Goal: Information Seeking & Learning: Learn about a topic

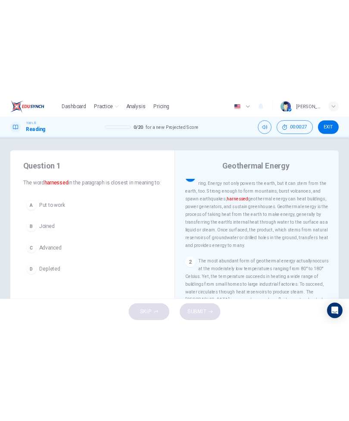
scroll to position [10, 0]
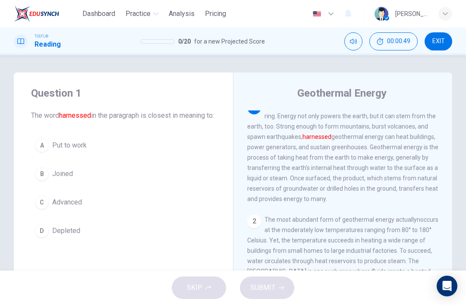
click at [55, 151] on span "Put to work" at bounding box center [69, 145] width 35 height 10
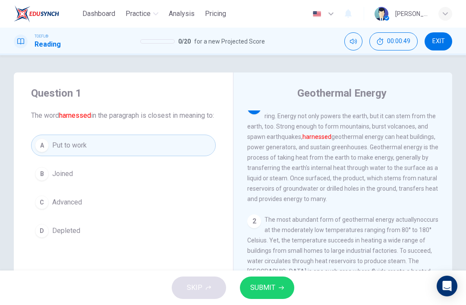
click at [281, 280] on button "SUBMIT" at bounding box center [267, 287] width 54 height 22
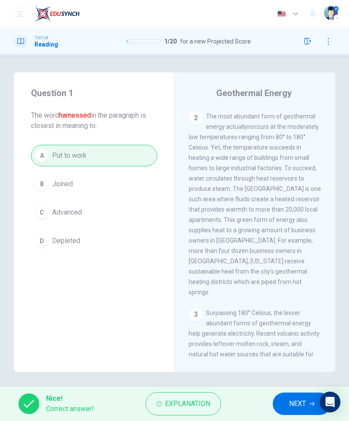
scroll to position [164, 0]
click at [246, 195] on div "2 The most abundant form of geothermal energy actuallynoccurs at the moderately…" at bounding box center [255, 205] width 133 height 186
click at [244, 208] on span "The most abundant form of geothermal energy actuallynoccurs at the moderately l…" at bounding box center [255, 204] width 132 height 183
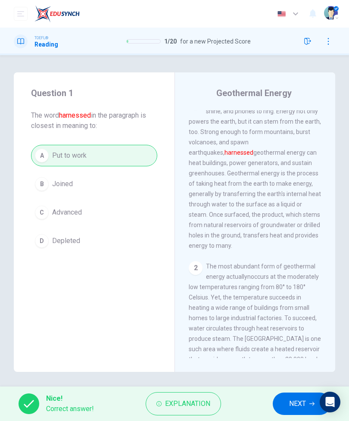
click at [292, 304] on button "NEXT" at bounding box center [302, 404] width 58 height 22
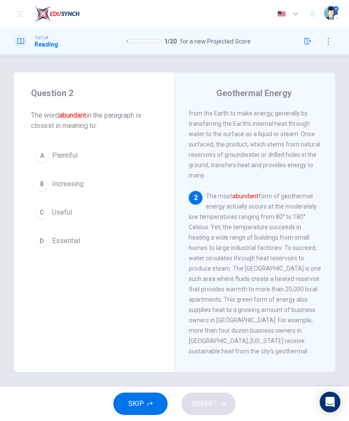
scroll to position [85, 0]
click at [136, 142] on div "Question 2 The word abundant in the paragraph is closest in meaning to: A Plent…" at bounding box center [94, 168] width 161 height 193
click at [131, 159] on button "A Plentiful" at bounding box center [94, 156] width 126 height 22
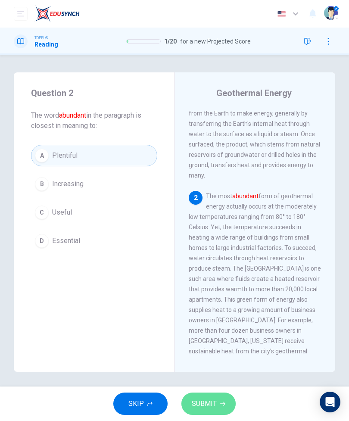
click at [231, 304] on button "SUBMIT" at bounding box center [209, 404] width 54 height 22
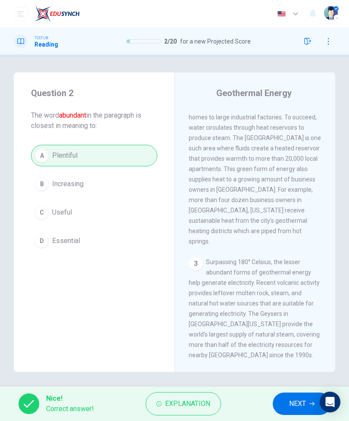
scroll to position [216, 0]
click at [291, 304] on button "NEXT" at bounding box center [302, 404] width 58 height 22
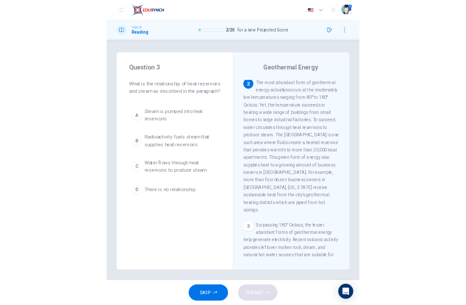
scroll to position [166, 0]
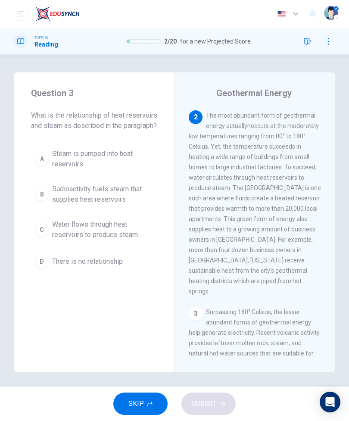
click at [139, 240] on span "Water flows through heat reservoirs to produce steam" at bounding box center [102, 230] width 101 height 21
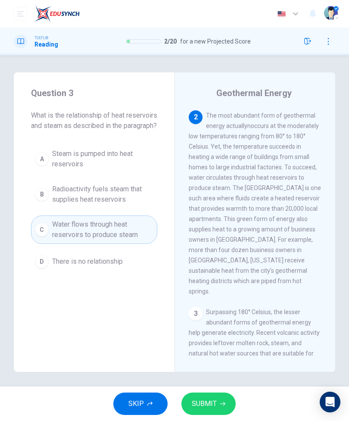
click at [208, 304] on span "SUBMIT" at bounding box center [204, 404] width 25 height 12
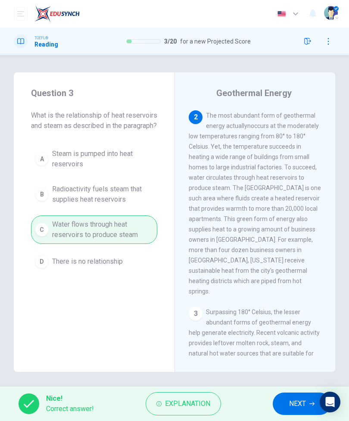
click at [288, 304] on button "NEXT" at bounding box center [302, 404] width 58 height 22
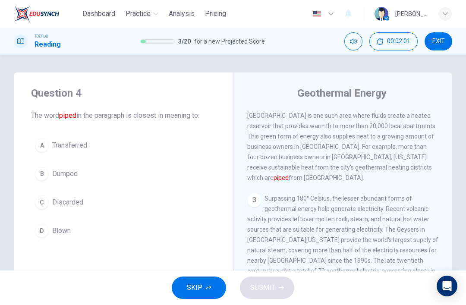
click at [160, 155] on button "A Transferred" at bounding box center [123, 146] width 185 height 22
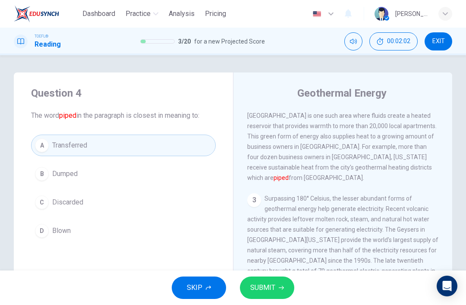
click at [272, 290] on span "SUBMIT" at bounding box center [262, 288] width 25 height 12
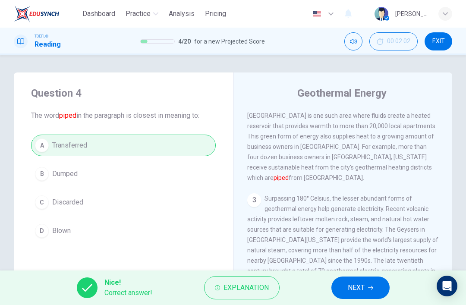
click at [362, 284] on span "NEXT" at bounding box center [356, 288] width 17 height 12
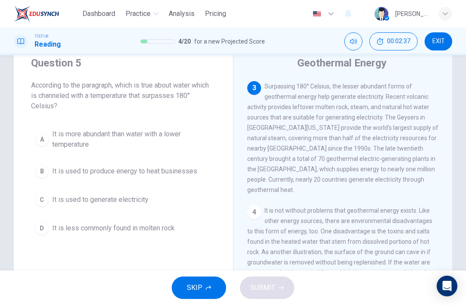
scroll to position [248, 0]
click at [149, 203] on button "C It is used to generate electricity" at bounding box center [123, 200] width 185 height 22
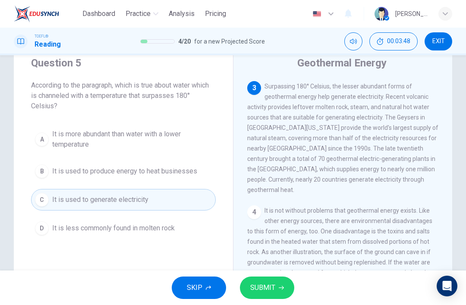
click at [270, 287] on span "SUBMIT" at bounding box center [262, 288] width 25 height 12
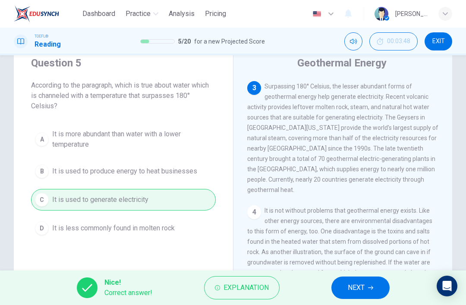
click at [367, 282] on button "NEXT" at bounding box center [360, 287] width 58 height 22
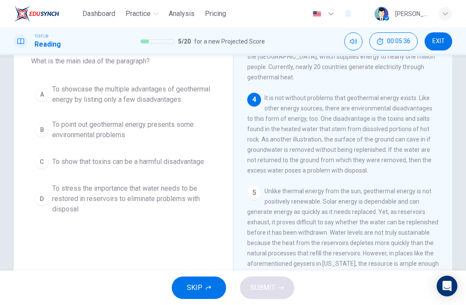
scroll to position [56, 0]
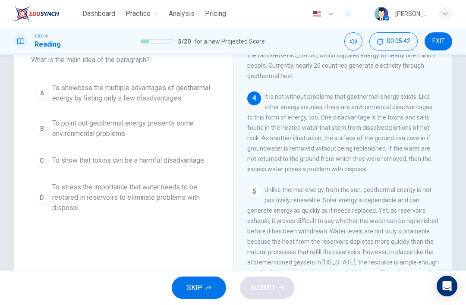
click at [175, 139] on span "To point out geothermal energy presents some environmental problems" at bounding box center [132, 128] width 160 height 21
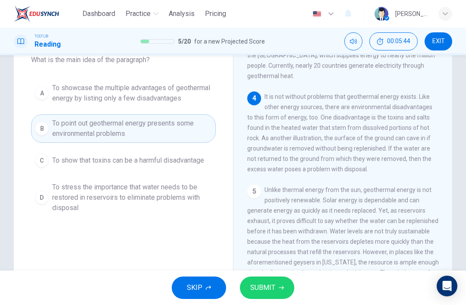
click at [262, 287] on span "SUBMIT" at bounding box center [262, 288] width 25 height 12
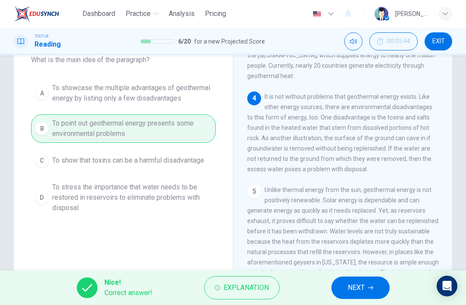
click at [374, 280] on button "NEXT" at bounding box center [360, 287] width 58 height 22
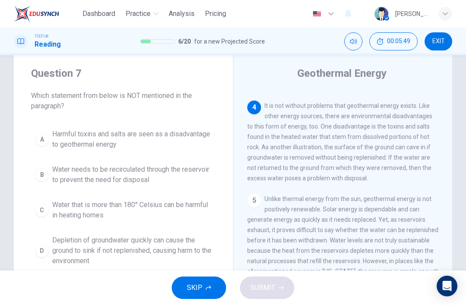
scroll to position [19, 0]
click at [191, 207] on span "Water that is more than 180° Celsius can be harmful in heating homes" at bounding box center [132, 210] width 160 height 21
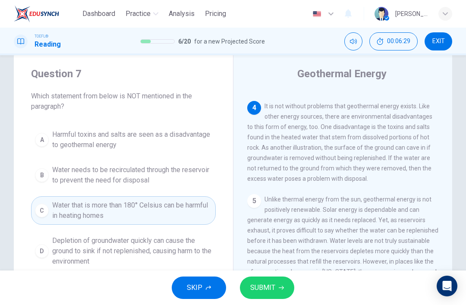
click at [277, 290] on button "SUBMIT" at bounding box center [267, 287] width 54 height 22
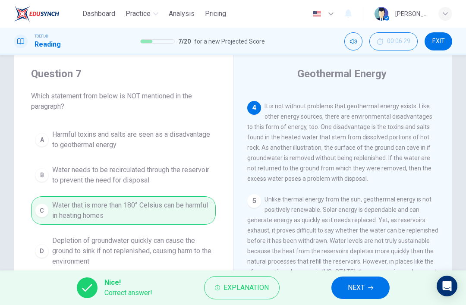
click at [354, 287] on span "NEXT" at bounding box center [356, 288] width 17 height 12
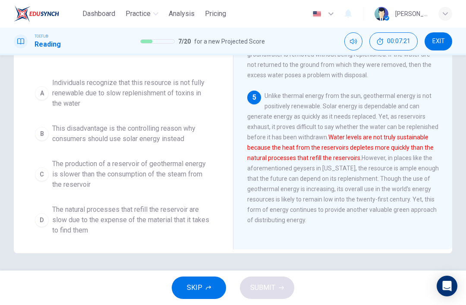
scroll to position [123, 0]
click at [158, 224] on span "The natural processes that refill the reservoir are slow due to the expense of …" at bounding box center [132, 219] width 160 height 31
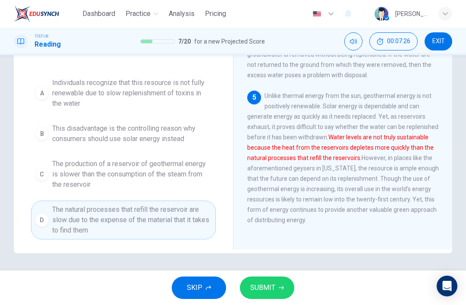
click at [271, 291] on span "SUBMIT" at bounding box center [262, 288] width 25 height 12
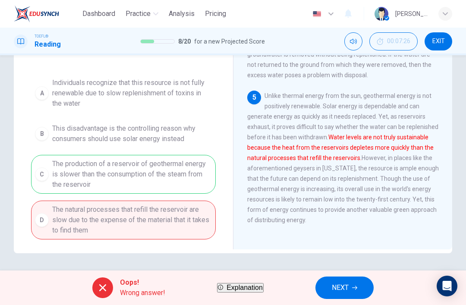
click at [367, 283] on button "NEXT" at bounding box center [344, 287] width 58 height 22
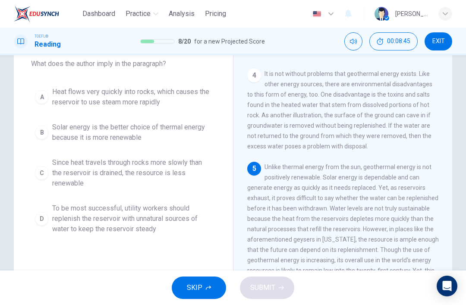
scroll to position [51, 0]
click at [178, 224] on span "To be most successful, utility workers should replenish the reservoir with unna…" at bounding box center [132, 219] width 160 height 31
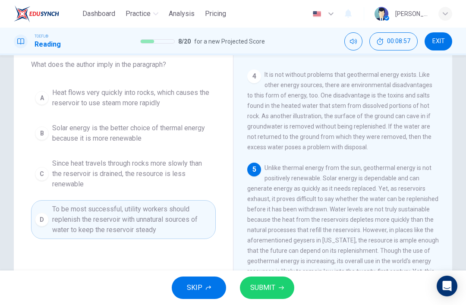
click at [270, 287] on span "SUBMIT" at bounding box center [262, 288] width 25 height 12
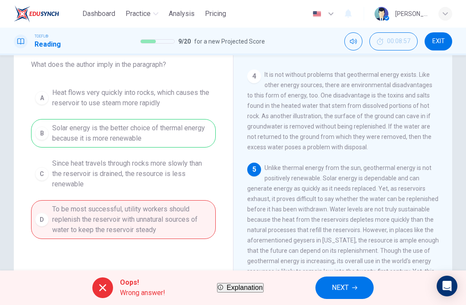
click at [346, 293] on span "NEXT" at bounding box center [340, 288] width 17 height 12
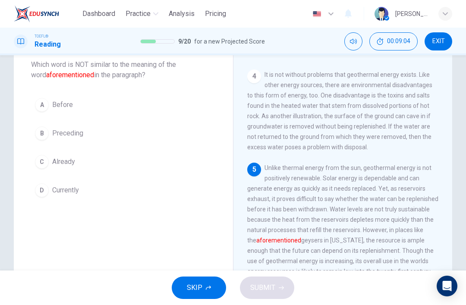
click at [214, 131] on button "B Preceding" at bounding box center [123, 133] width 185 height 22
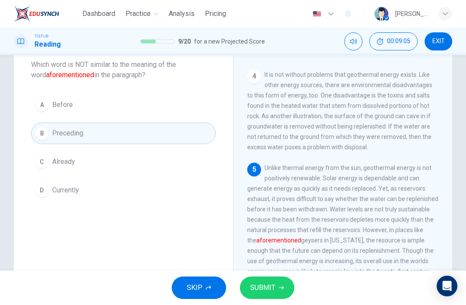
click at [268, 288] on span "SUBMIT" at bounding box center [262, 288] width 25 height 12
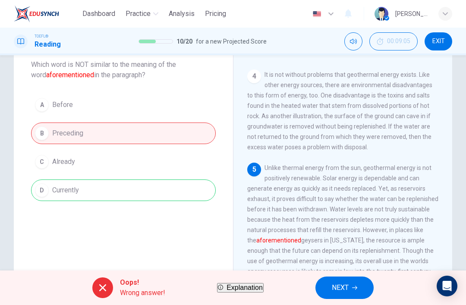
click at [326, 282] on div "Oops! Wrong answer! Explanation NEXT" at bounding box center [233, 287] width 466 height 35
click at [344, 297] on button "NEXT" at bounding box center [344, 287] width 58 height 22
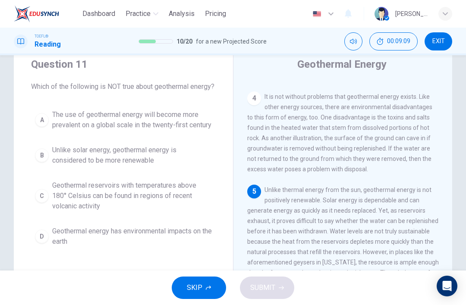
scroll to position [58, 0]
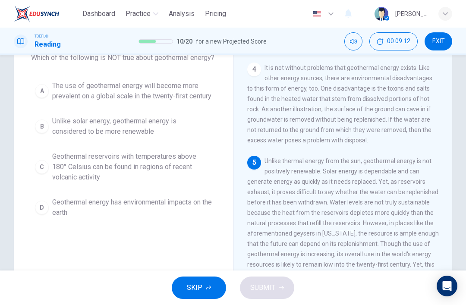
click at [185, 182] on span "Geothermal reservoirs with temperatures above 180° Celsius can be found in regi…" at bounding box center [132, 166] width 160 height 31
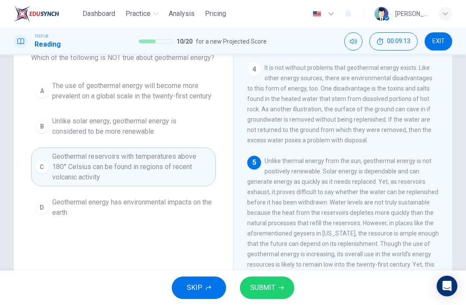
click at [274, 288] on span "SUBMIT" at bounding box center [262, 288] width 25 height 12
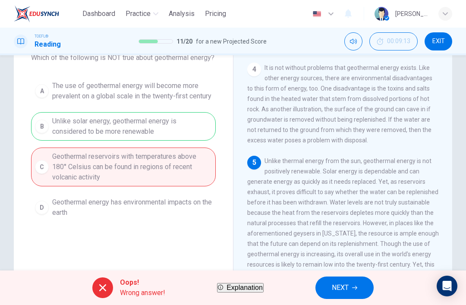
click at [347, 285] on span "NEXT" at bounding box center [340, 288] width 17 height 12
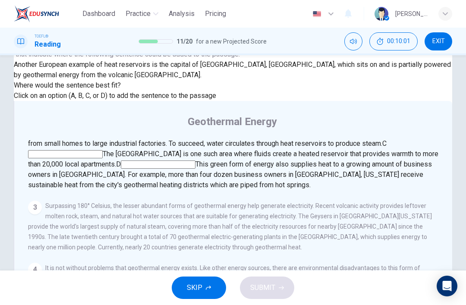
scroll to position [94, 0]
click at [103, 150] on input at bounding box center [65, 154] width 75 height 8
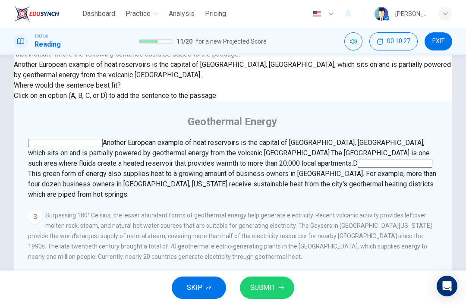
click at [281, 288] on icon "button" at bounding box center [281, 287] width 5 height 5
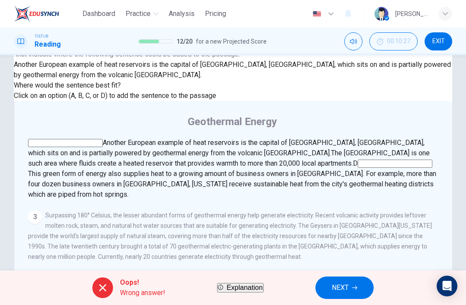
click at [358, 168] on input at bounding box center [395, 164] width 75 height 8
click at [348, 289] on span "NEXT" at bounding box center [340, 288] width 17 height 12
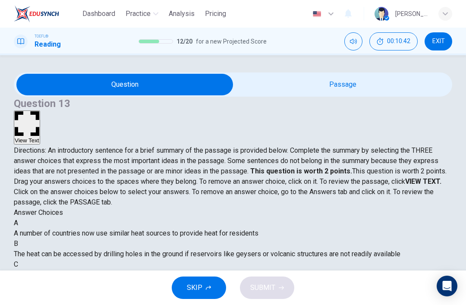
scroll to position [0, 0]
click at [40, 110] on button "View Text" at bounding box center [27, 127] width 26 height 34
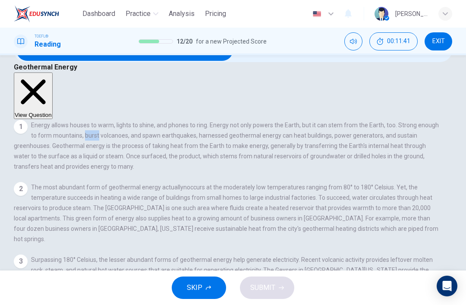
click at [53, 72] on button "View Question" at bounding box center [33, 95] width 39 height 47
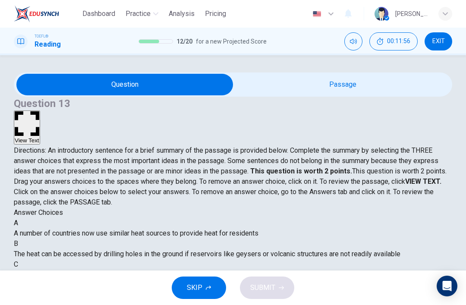
click at [40, 110] on button "View Text" at bounding box center [27, 127] width 26 height 34
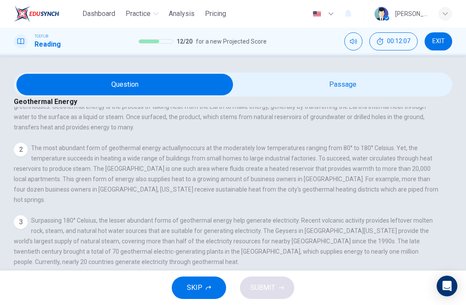
scroll to position [73, 0]
click at [53, 80] on button "View Question" at bounding box center [33, 57] width 39 height 47
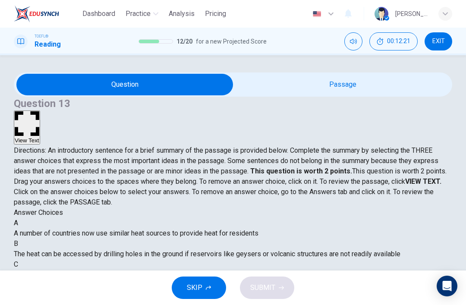
scroll to position [0, 0]
click at [40, 110] on button "View Text" at bounding box center [27, 127] width 26 height 34
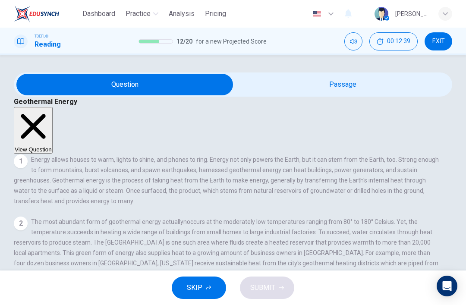
click at [53, 107] on button "View Question" at bounding box center [33, 130] width 39 height 47
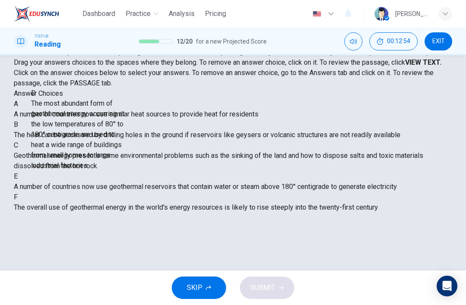
scroll to position [147, 0]
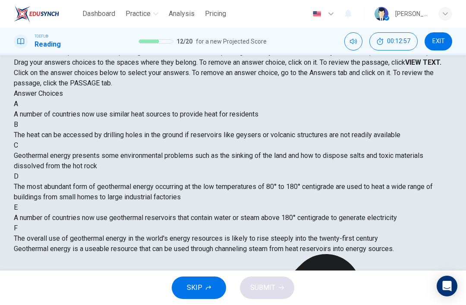
click at [48, 151] on div "C" at bounding box center [233, 145] width 438 height 10
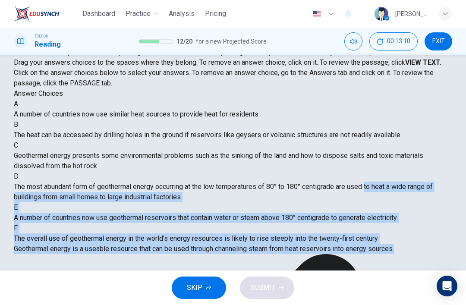
click at [111, 182] on span "The most abundant form of geothermal energy occurring at the low temperatures o…" at bounding box center [223, 191] width 419 height 19
click at [104, 171] on div "D The most abundant form of geothermal energy occurring at the low temperatures…" at bounding box center [233, 186] width 438 height 31
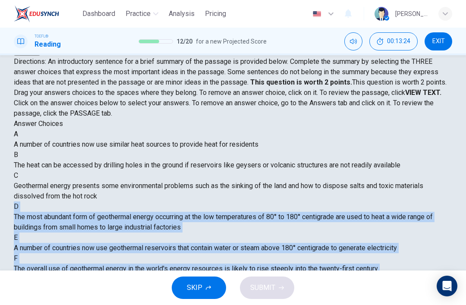
scroll to position [89, 0]
click at [134, 179] on div "A A number of countries now use similar heat sources to provide heat for reside…" at bounding box center [233, 201] width 438 height 145
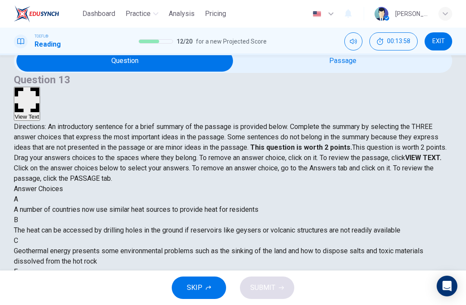
scroll to position [25, 0]
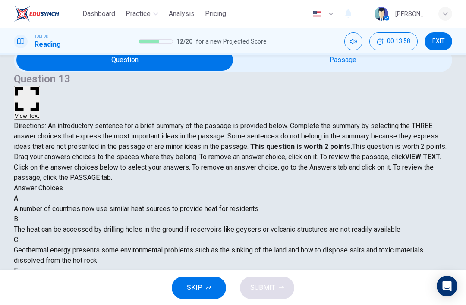
click at [40, 86] on button "View Text" at bounding box center [27, 103] width 26 height 34
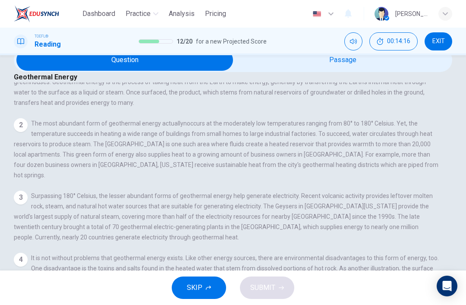
scroll to position [73, 0]
click at [53, 56] on button "View Question" at bounding box center [33, 32] width 39 height 47
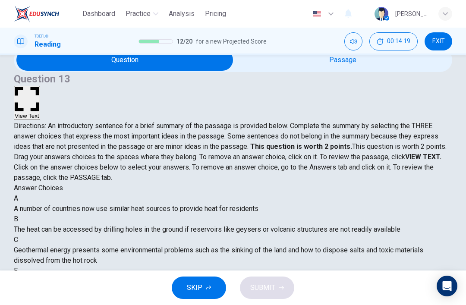
scroll to position [206, 0]
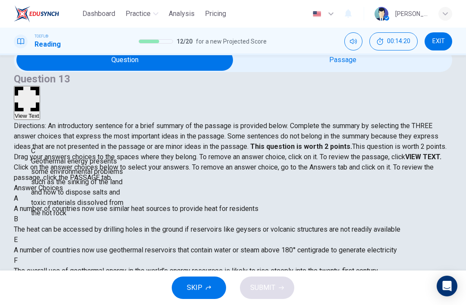
click at [94, 227] on div "A A number of countries now use similar heat sources to provide heat for reside…" at bounding box center [233, 288] width 438 height 190
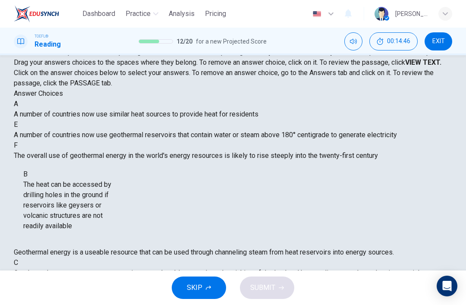
scroll to position [65, 0]
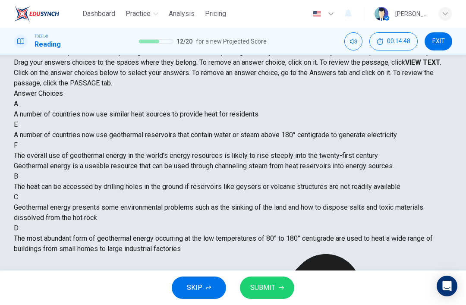
click at [275, 286] on button "SUBMIT" at bounding box center [267, 287] width 54 height 22
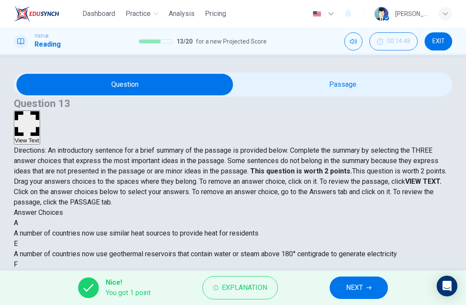
scroll to position [0, 0]
click at [40, 110] on button "View Text" at bounding box center [27, 127] width 26 height 34
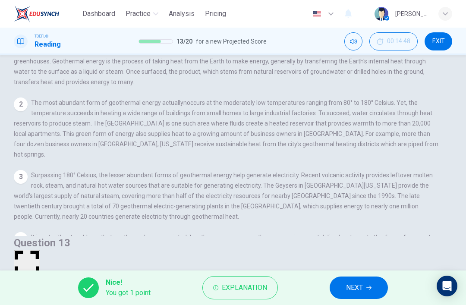
scroll to position [-3, 0]
click at [364, 286] on button "NEXT" at bounding box center [358, 287] width 58 height 22
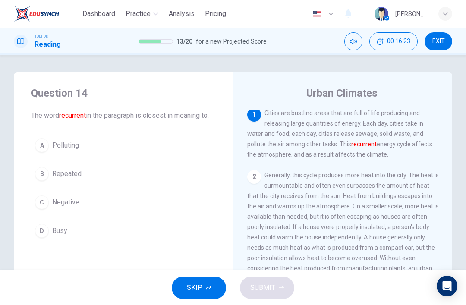
scroll to position [0, 0]
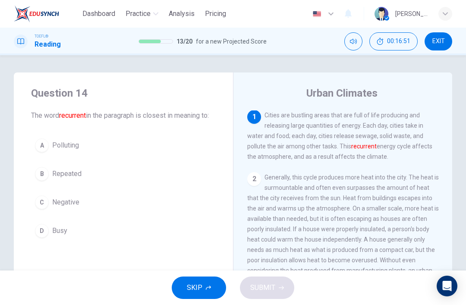
click at [54, 179] on span "Repeated" at bounding box center [66, 174] width 29 height 10
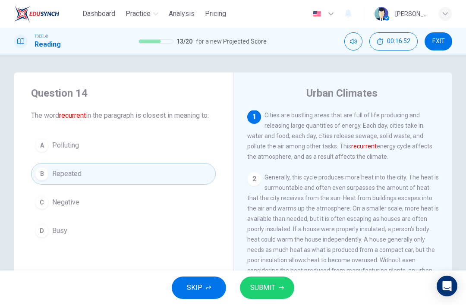
click at [293, 276] on div "SKIP SUBMIT" at bounding box center [233, 287] width 466 height 35
click at [274, 286] on span "SUBMIT" at bounding box center [262, 288] width 25 height 12
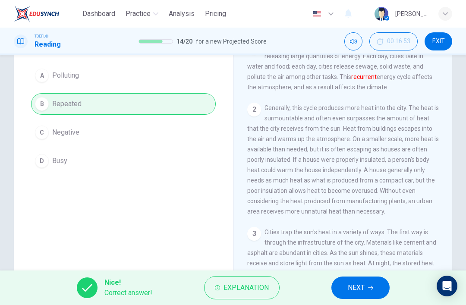
scroll to position [0, 0]
click at [358, 285] on span "NEXT" at bounding box center [356, 288] width 17 height 12
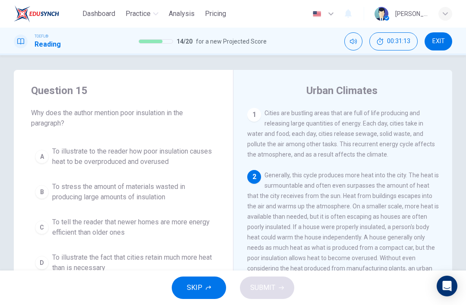
scroll to position [28, 0]
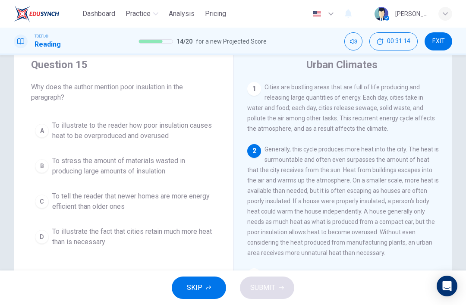
click at [437, 43] on span "EXIT" at bounding box center [438, 41] width 13 height 7
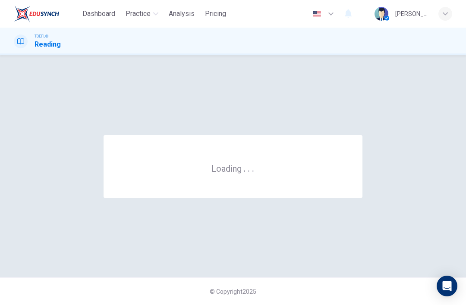
scroll to position [0, 0]
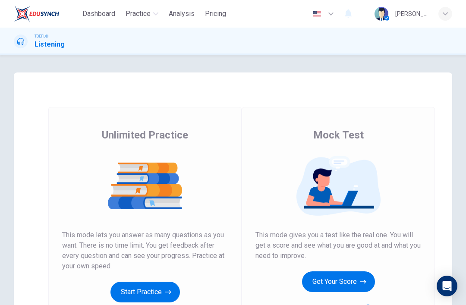
click at [322, 288] on button "Get Your Score" at bounding box center [338, 281] width 73 height 21
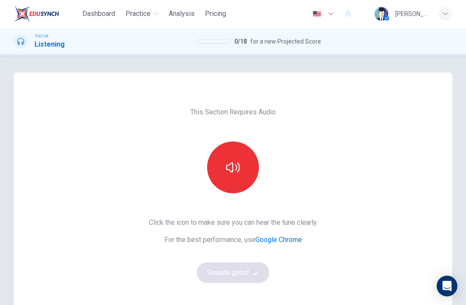
click at [235, 171] on icon "button" at bounding box center [233, 167] width 14 height 14
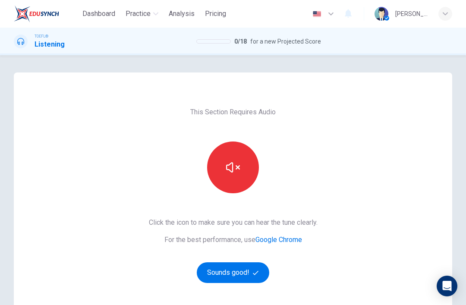
click at [246, 272] on button "Sounds good!" at bounding box center [233, 272] width 72 height 21
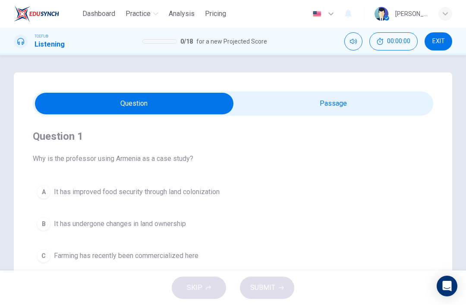
click at [320, 108] on input "checkbox" at bounding box center [134, 104] width 600 height 22
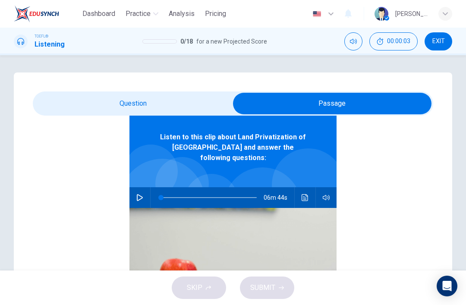
scroll to position [48, 0]
click at [176, 105] on input "checkbox" at bounding box center [332, 104] width 600 height 22
checkbox input "false"
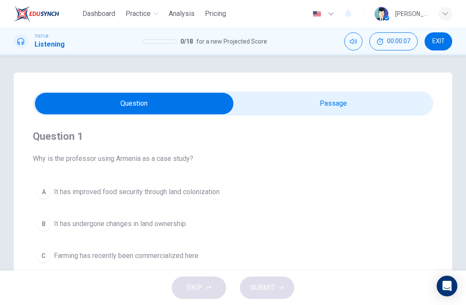
click at [213, 191] on span "It has improved food security through land colonization" at bounding box center [137, 192] width 166 height 10
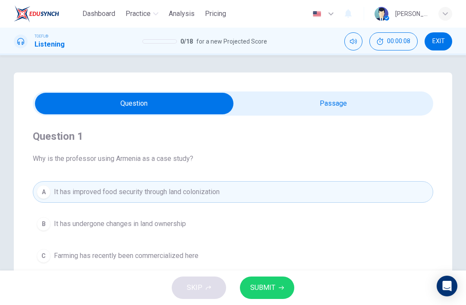
click at [262, 288] on span "SUBMIT" at bounding box center [262, 288] width 25 height 12
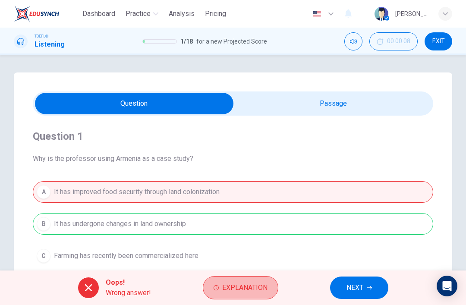
click at [241, 287] on span "Explanation" at bounding box center [244, 288] width 45 height 12
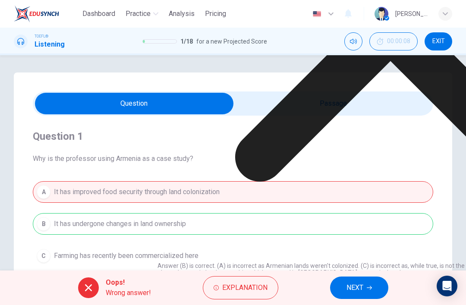
click at [369, 280] on button "NEXT" at bounding box center [359, 287] width 58 height 22
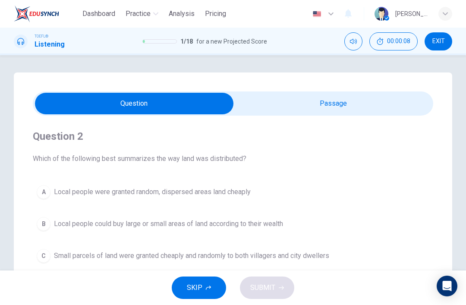
click at [219, 287] on button "SKIP" at bounding box center [199, 287] width 54 height 22
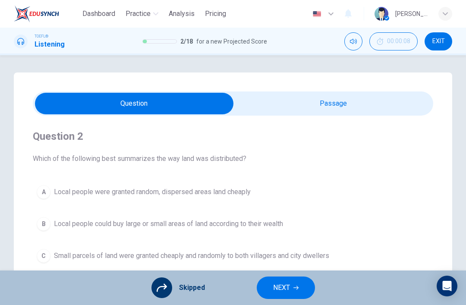
click at [277, 285] on span "NEXT" at bounding box center [281, 288] width 17 height 12
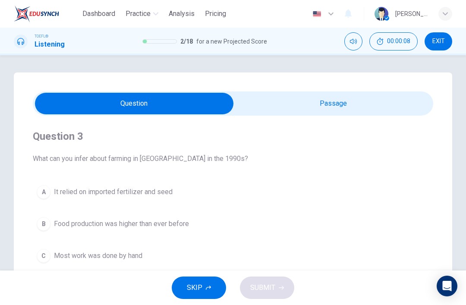
click at [190, 282] on span "SKIP" at bounding box center [195, 288] width 16 height 12
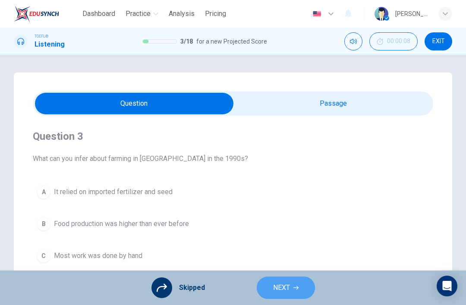
click at [280, 283] on span "NEXT" at bounding box center [281, 288] width 17 height 12
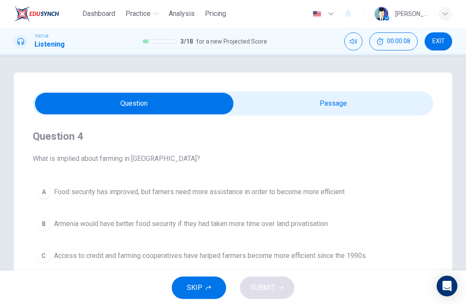
click at [200, 289] on span "SKIP" at bounding box center [195, 288] width 16 height 12
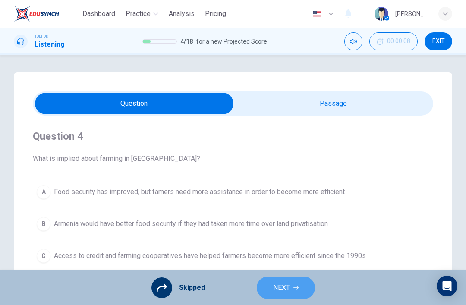
click at [278, 287] on span "NEXT" at bounding box center [281, 288] width 17 height 12
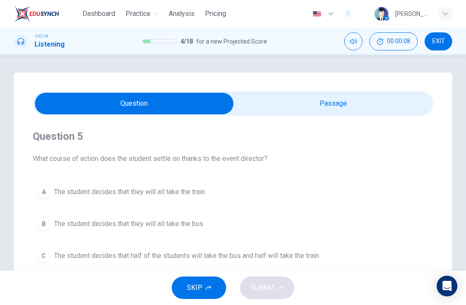
click at [317, 109] on input "checkbox" at bounding box center [134, 104] width 600 height 22
checkbox input "true"
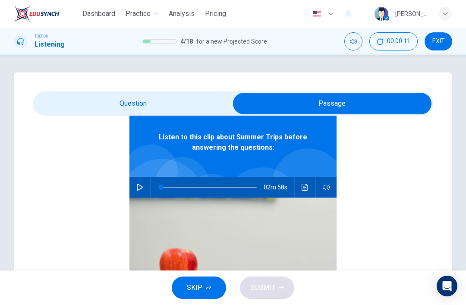
scroll to position [48, 0]
click at [135, 185] on button "button" at bounding box center [140, 187] width 14 height 21
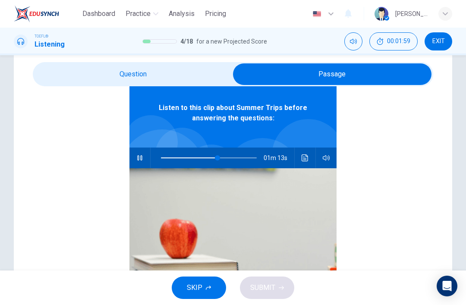
scroll to position [29, 0]
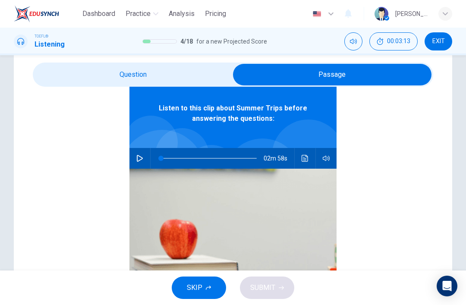
click at [141, 152] on button "button" at bounding box center [140, 158] width 14 height 21
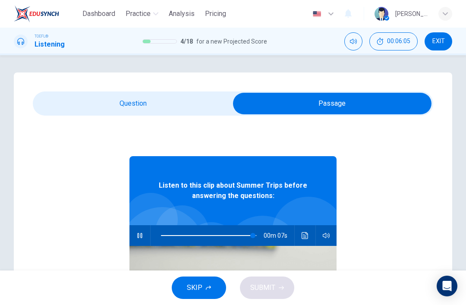
scroll to position [0, 0]
type input "98"
click at [187, 104] on input "checkbox" at bounding box center [332, 104] width 600 height 22
checkbox input "false"
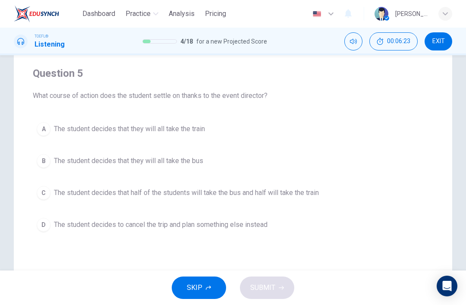
scroll to position [63, 0]
click at [314, 192] on span "The student decides that half of the students will take the bus and half will t…" at bounding box center [186, 192] width 265 height 10
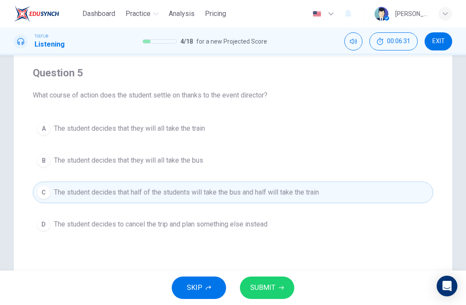
click at [273, 289] on span "SUBMIT" at bounding box center [262, 288] width 25 height 12
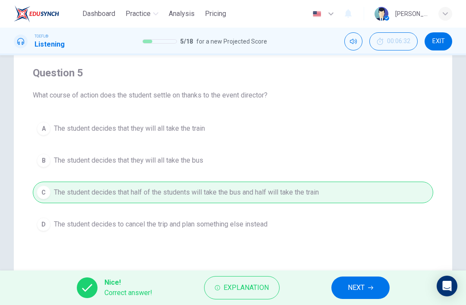
click at [352, 285] on span "NEXT" at bounding box center [356, 288] width 17 height 12
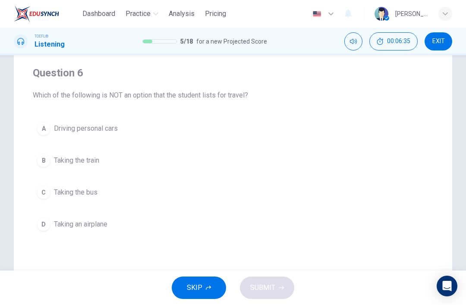
click at [244, 139] on button "A Driving personal cars" at bounding box center [233, 129] width 400 height 22
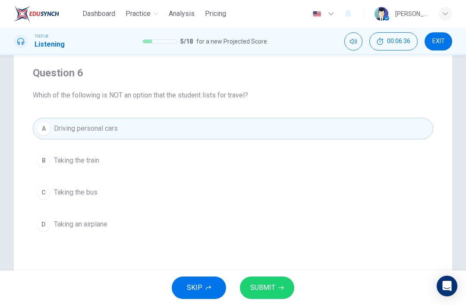
click at [278, 282] on button "SUBMIT" at bounding box center [267, 287] width 54 height 22
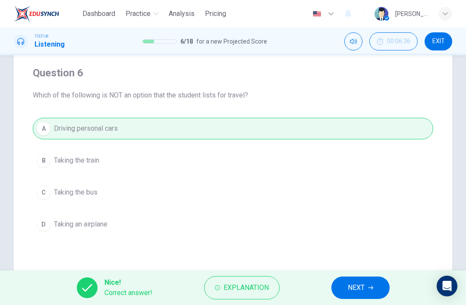
click at [361, 288] on span "NEXT" at bounding box center [356, 288] width 17 height 12
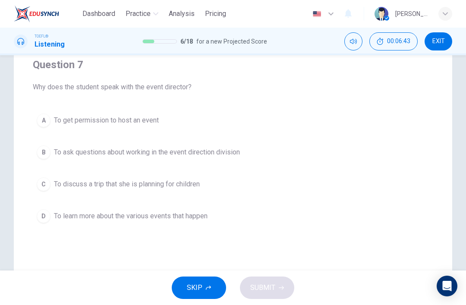
scroll to position [72, 0]
click at [308, 189] on button "C To discuss a trip that she is planning for children" at bounding box center [233, 184] width 400 height 22
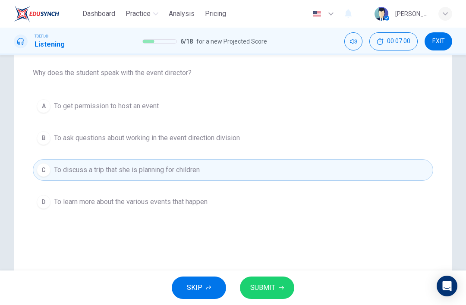
scroll to position [87, 0]
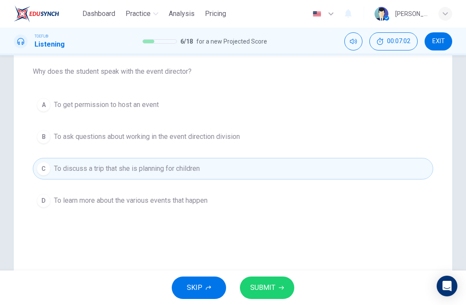
click at [280, 284] on button "SUBMIT" at bounding box center [267, 287] width 54 height 22
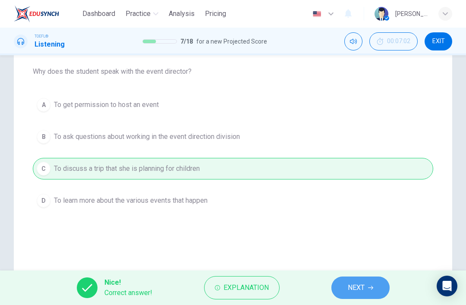
click at [353, 285] on span "NEXT" at bounding box center [356, 288] width 17 height 12
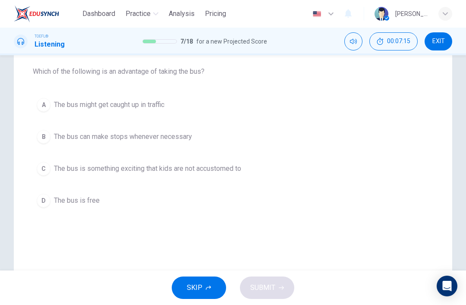
click at [295, 146] on button "B The bus can make stops whenever necessary" at bounding box center [233, 137] width 400 height 22
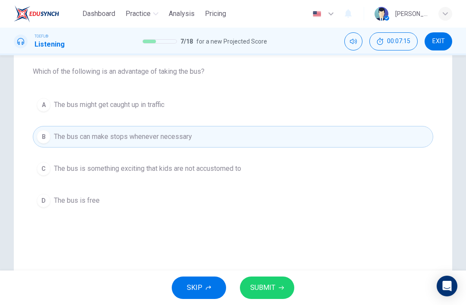
click at [273, 287] on span "SUBMIT" at bounding box center [262, 288] width 25 height 12
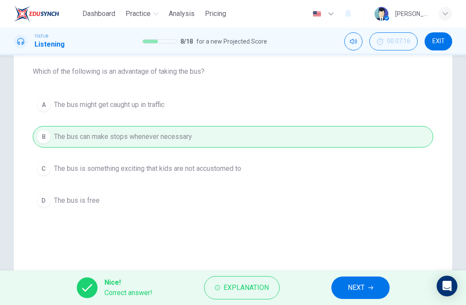
click at [348, 286] on span "NEXT" at bounding box center [356, 288] width 17 height 12
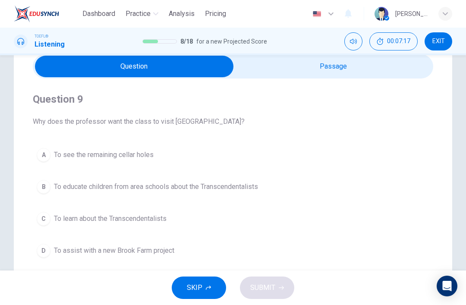
scroll to position [31, 0]
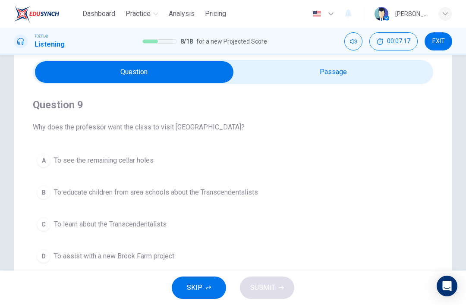
click at [363, 72] on input "checkbox" at bounding box center [134, 72] width 600 height 22
checkbox input "true"
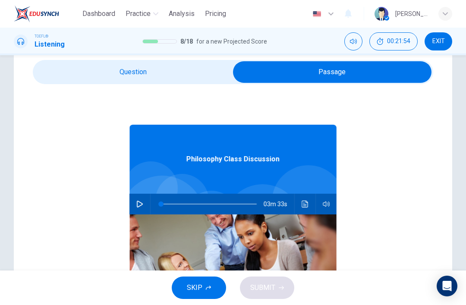
scroll to position [0, 0]
click at [140, 207] on icon "button" at bounding box center [139, 204] width 7 height 7
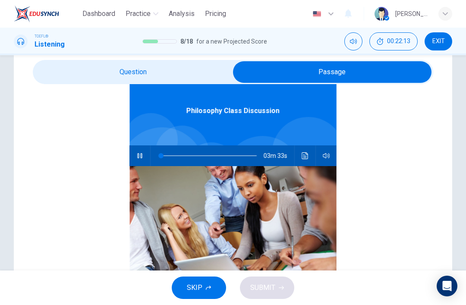
scroll to position [48, 0]
click at [137, 156] on icon "button" at bounding box center [139, 155] width 7 height 7
click at [140, 157] on icon "button" at bounding box center [139, 155] width 7 height 7
click at [140, 151] on button "button" at bounding box center [140, 155] width 14 height 21
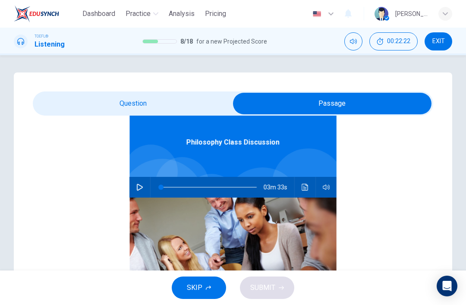
scroll to position [0, 0]
click at [134, 185] on button "button" at bounding box center [140, 187] width 14 height 21
type input "0"
click at [323, 190] on icon "button" at bounding box center [326, 187] width 7 height 7
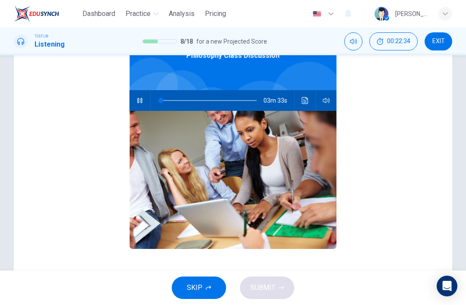
scroll to position [13, 0]
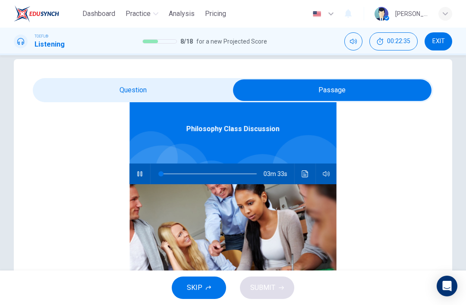
click at [129, 174] on div "Philosophy Class Discussion 03m 33s" at bounding box center [233, 220] width 400 height 333
click at [143, 170] on button "button" at bounding box center [140, 173] width 14 height 21
click at [439, 42] on span "EXIT" at bounding box center [438, 41] width 13 height 7
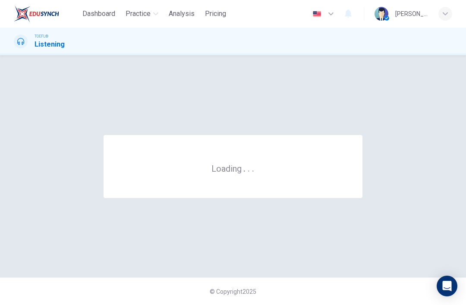
scroll to position [0, 0]
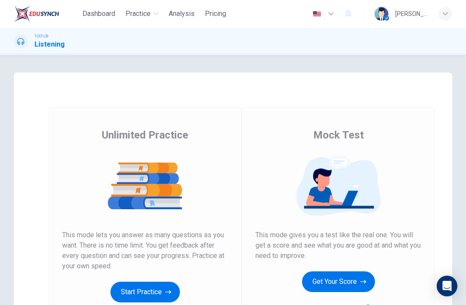
click at [359, 280] on button "Get Your Score" at bounding box center [338, 281] width 73 height 21
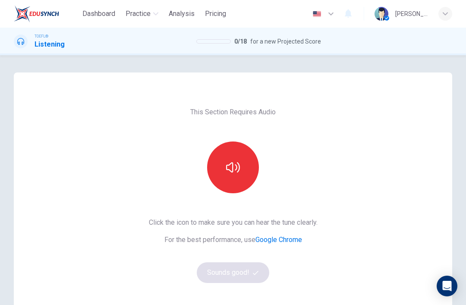
click at [235, 180] on button "button" at bounding box center [233, 167] width 52 height 52
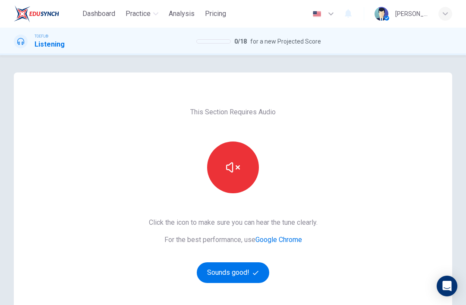
click at [229, 176] on button "button" at bounding box center [233, 167] width 52 height 52
click at [235, 166] on icon "button" at bounding box center [233, 167] width 14 height 14
